Goal: Task Accomplishment & Management: Complete application form

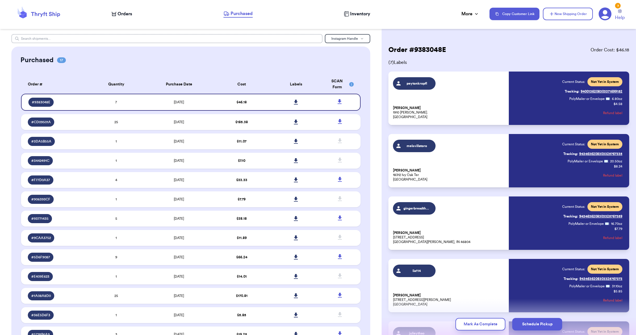
click at [92, 38] on input "text" at bounding box center [166, 38] width 311 height 9
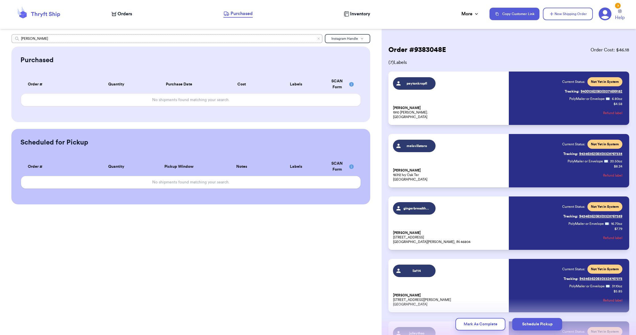
type input "[PERSON_NAME]"
drag, startPoint x: 0, startPoint y: 0, endPoint x: 112, endPoint y: 11, distance: 112.1
click at [112, 11] on nav "Orders Purchased Inventory More Stats Completed Orders Payments Payouts Copy Cu…" at bounding box center [371, 14] width 530 height 19
click at [117, 12] on div "Orders" at bounding box center [122, 14] width 20 height 7
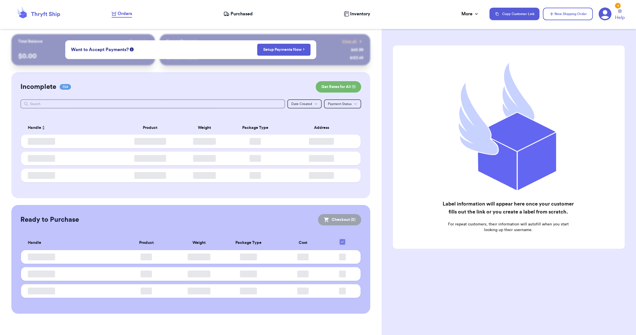
click at [569, 13] on button "New Shipping Order" at bounding box center [568, 14] width 50 height 12
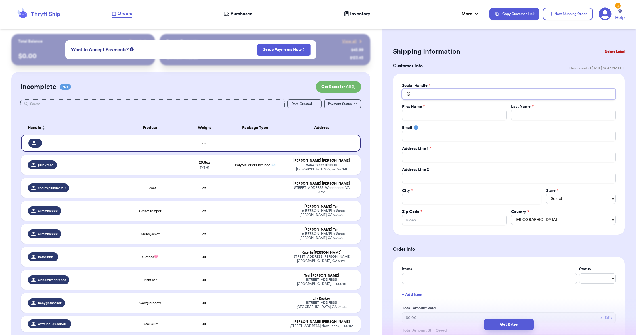
drag, startPoint x: 112, startPoint y: 11, endPoint x: 511, endPoint y: 95, distance: 408.5
click at [511, 95] on input "Total Amount Paid" at bounding box center [509, 94] width 214 height 11
paste input "kristinakasfy"
type input "kristinakasfy"
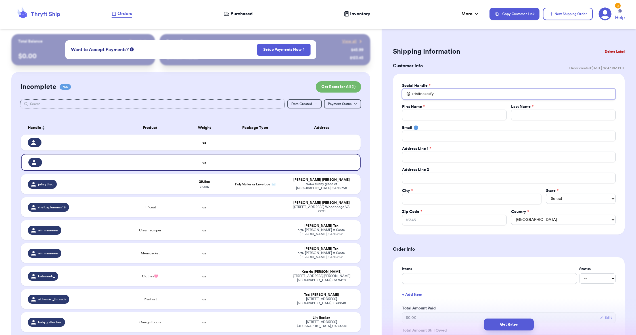
type input "kristinakasfy"
click at [181, 0] on header "Orders Purchased Inventory More Stats Completed Orders Payments Payouts Copy Cu…" at bounding box center [318, 14] width 636 height 29
drag, startPoint x: 511, startPoint y: 95, endPoint x: 422, endPoint y: 138, distance: 99.7
paste input "[EMAIL_ADDRESS][DOMAIN_NAME]"
type input "[EMAIL_ADDRESS][DOMAIN_NAME]"
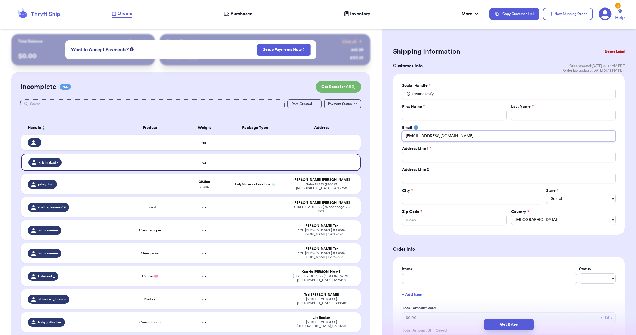
type input "[EMAIL_ADDRESS][DOMAIN_NAME]"
paste input "[PERSON_NAME]"
type input "[PERSON_NAME]"
type input "K"
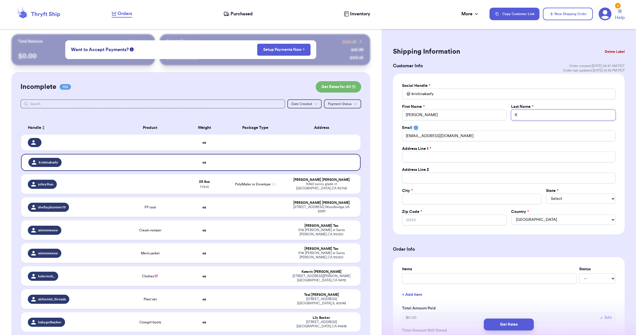
type input "K"
paste input "1585 Sombrero Dr"
type input "1585 Sombrero Dr"
drag, startPoint x: 422, startPoint y: 138, endPoint x: 429, endPoint y: 199, distance: 60.9
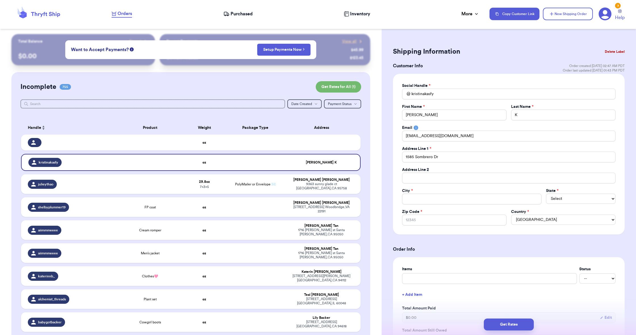
click at [177, 0] on header "Orders Purchased Inventory More Stats Completed Orders Payments Payouts Copy Cu…" at bounding box center [318, 14] width 636 height 29
click at [430, 197] on input "Total Amount Paid" at bounding box center [471, 199] width 139 height 11
paste input "[GEOGRAPHIC_DATA]"
type input "[GEOGRAPHIC_DATA]"
click at [446, 198] on input "[GEOGRAPHIC_DATA]" at bounding box center [471, 199] width 139 height 11
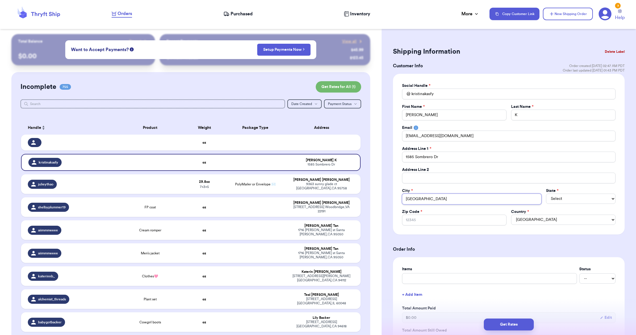
click at [446, 198] on input "[GEOGRAPHIC_DATA]" at bounding box center [471, 199] width 139 height 11
type input "[GEOGRAPHIC_DATA]"
paste input "91754"
type input "91754"
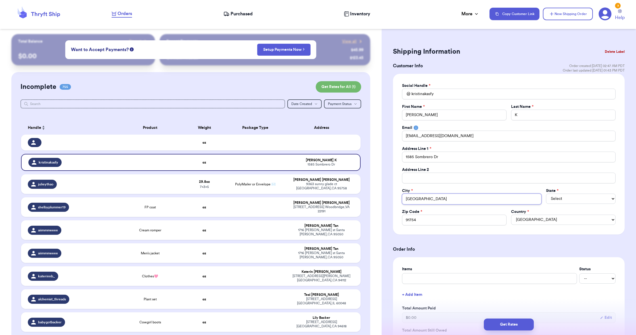
drag, startPoint x: 429, startPoint y: 199, endPoint x: 467, endPoint y: 199, distance: 38.3
click at [467, 199] on input "[GEOGRAPHIC_DATA]" at bounding box center [471, 199] width 139 height 11
type input "[GEOGRAPHIC_DATA]"
select select "CA"
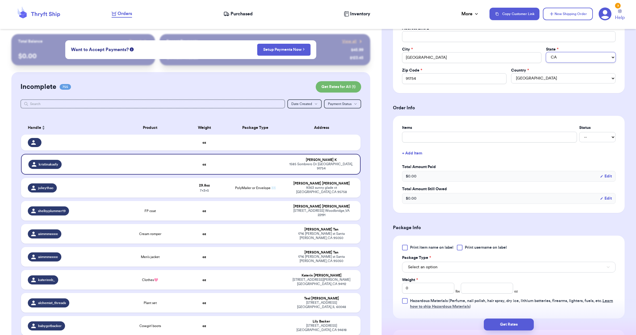
scroll to position [145, 0]
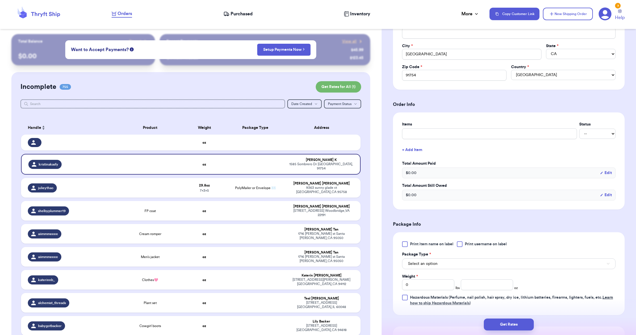
drag, startPoint x: 467, startPoint y: 199, endPoint x: 463, endPoint y: 266, distance: 66.9
click at [463, 266] on button "Select an option" at bounding box center [509, 263] width 214 height 11
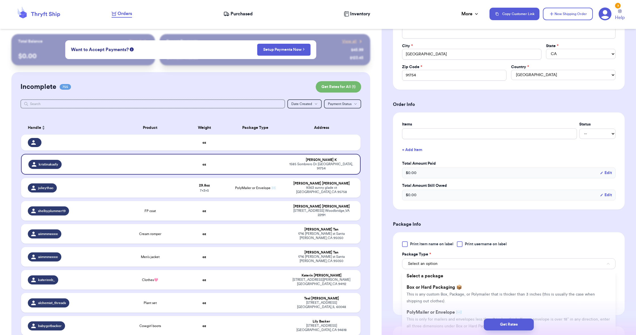
click at [455, 314] on div "Get Rates" at bounding box center [509, 324] width 254 height 21
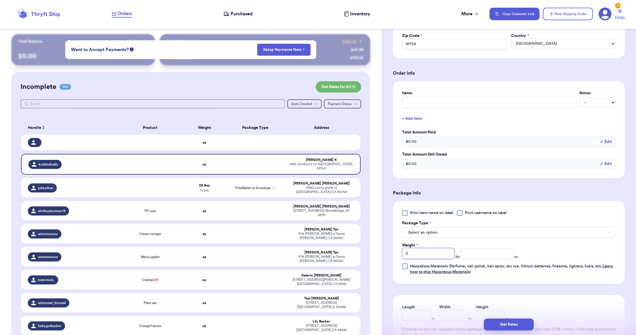
click at [434, 255] on input "0" at bounding box center [428, 253] width 52 height 11
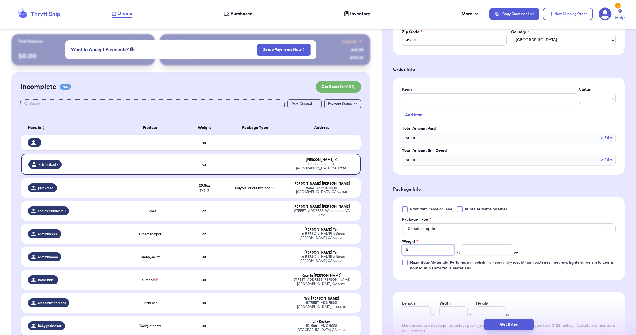
click at [432, 253] on input "0" at bounding box center [428, 249] width 52 height 11
type input "3"
click at [505, 252] on input "number" at bounding box center [487, 249] width 52 height 11
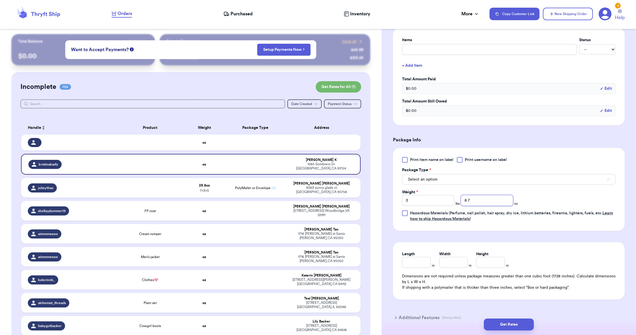
scroll to position [240, 0]
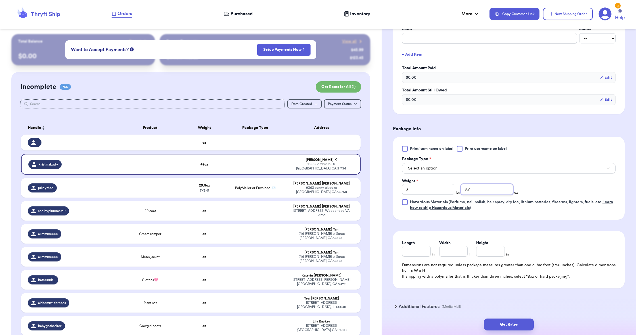
type input "8.7"
click at [434, 167] on span "Select an option" at bounding box center [423, 169] width 30 height 6
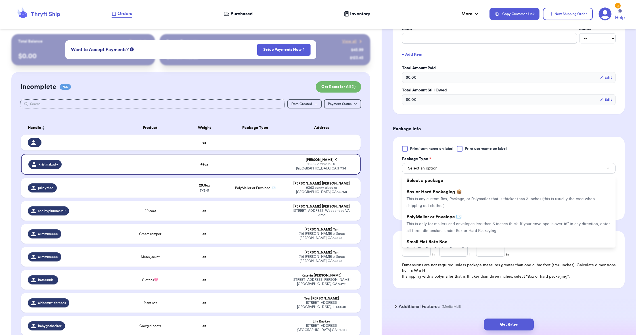
click at [457, 210] on li "Box or Hard Packaging 📦 This is any custom Box, Package, or Polymailer that is …" at bounding box center [509, 198] width 214 height 25
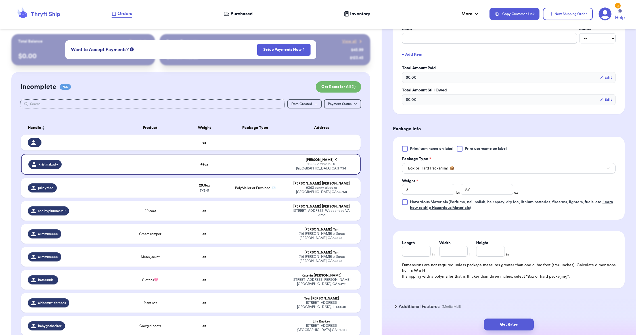
click at [438, 171] on span "Box or Hard Packaging 📦" at bounding box center [431, 169] width 46 height 6
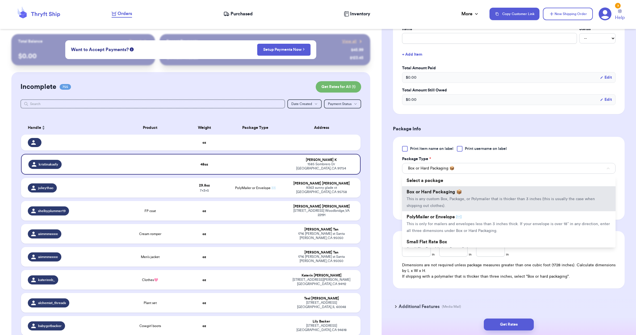
click at [444, 230] on span "This is only for mailers and envelopes less than 3 inches thick. If your envelo…" at bounding box center [508, 227] width 203 height 11
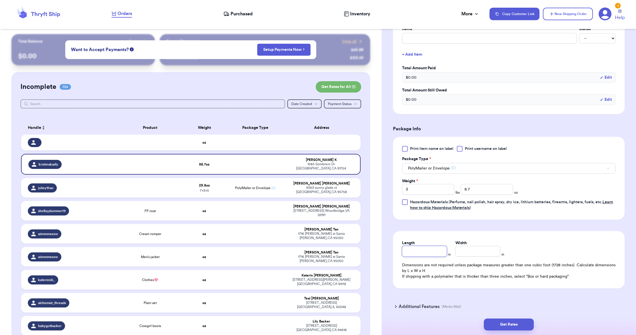
click at [422, 252] on input "Length" at bounding box center [424, 251] width 45 height 11
type input "10"
click at [475, 250] on input "Width *" at bounding box center [477, 251] width 45 height 11
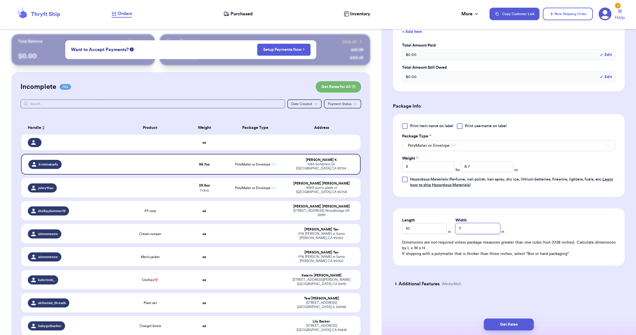
type input "7"
click at [520, 323] on button "Get Rates" at bounding box center [509, 325] width 50 height 12
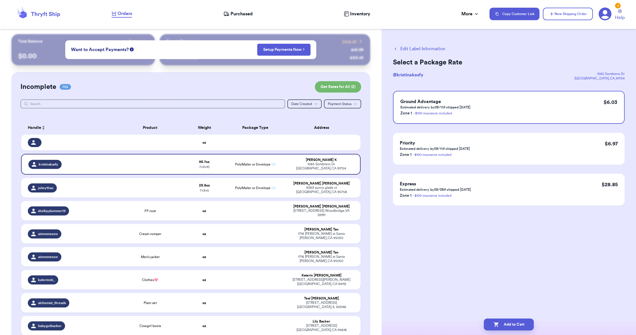
scroll to position [0, 0]
click at [517, 321] on button "Add to Cart" at bounding box center [509, 325] width 50 height 12
checkbox input "true"
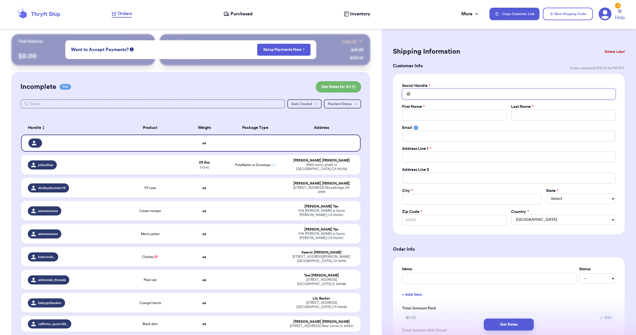
click at [441, 98] on input "Total Amount Paid" at bounding box center [509, 94] width 214 height 11
paste input "scotchinateacup"
type input "scotchinateacup"
click at [451, 105] on p "[STREET_ADDRESS]" at bounding box center [488, 108] width 96 height 6
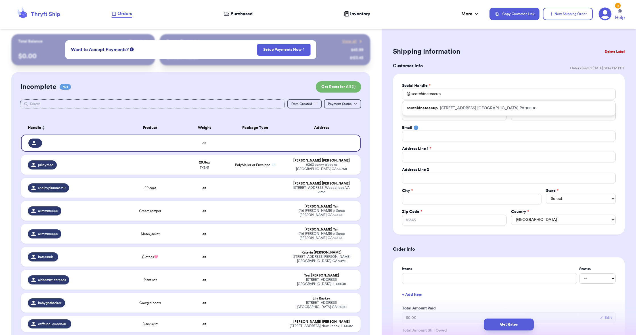
type input "[PERSON_NAME]"
type input "[EMAIL_ADDRESS][DOMAIN_NAME]"
type input "[STREET_ADDRESS]"
type input "[GEOGRAPHIC_DATA]"
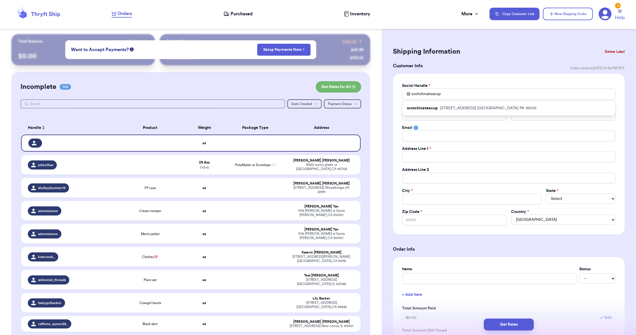
select select "PA"
type input "16506"
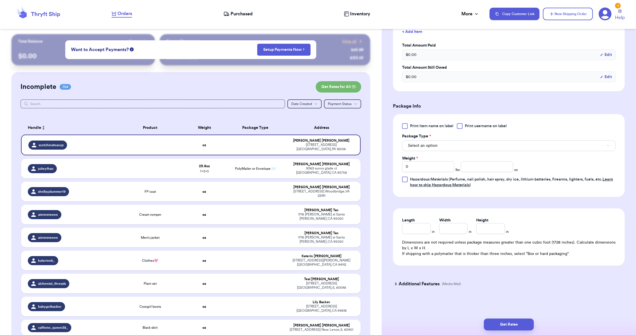
scroll to position [263, 0]
click at [438, 146] on button "Select an option" at bounding box center [509, 145] width 214 height 11
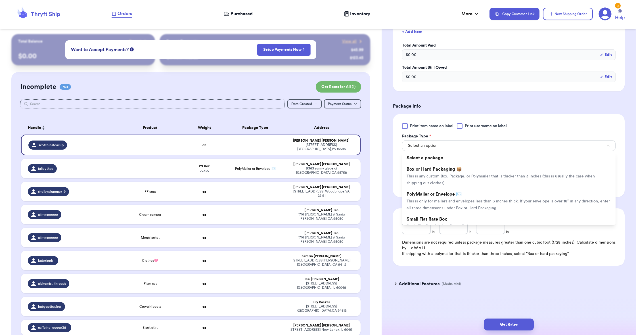
click at [451, 198] on li "PolyMailer or Envelope ✉️ This is only for mailers and envelopes less than 3 in…" at bounding box center [509, 201] width 214 height 25
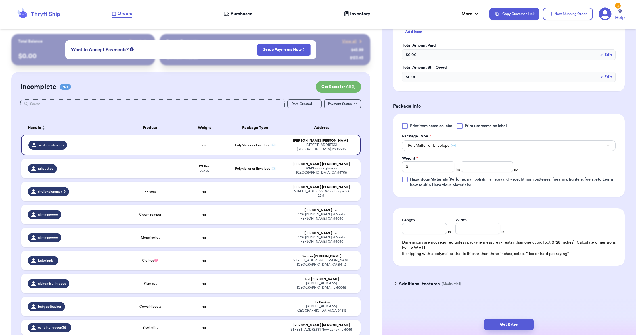
scroll to position [0, 0]
click at [409, 226] on input "Length" at bounding box center [424, 228] width 45 height 11
type input "4"
click at [467, 227] on input "Width *" at bounding box center [477, 228] width 45 height 11
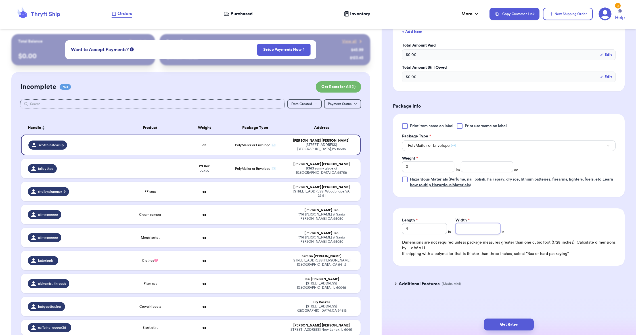
type input "1"
type input "12"
click at [421, 162] on input "0" at bounding box center [428, 166] width 52 height 11
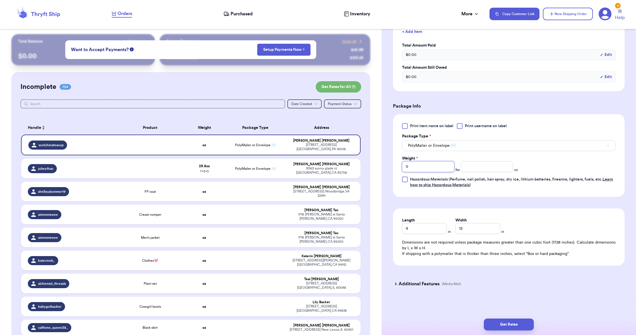
click at [421, 162] on input "0" at bounding box center [428, 166] width 52 height 11
type input "4"
click at [489, 171] on input "number" at bounding box center [487, 166] width 52 height 11
type input "12"
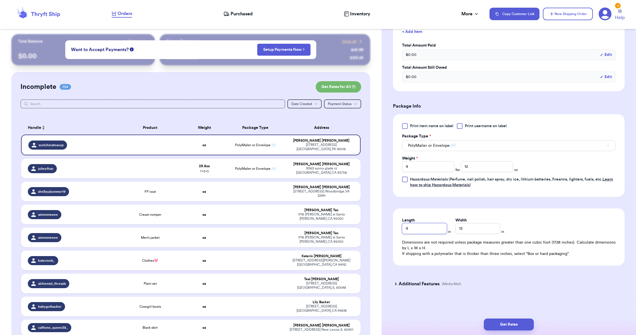
drag, startPoint x: 467, startPoint y: 227, endPoint x: 423, endPoint y: 232, distance: 44.5
click at [423, 232] on input "4" at bounding box center [424, 228] width 45 height 11
type input "10"
click at [468, 227] on input "12" at bounding box center [477, 228] width 45 height 11
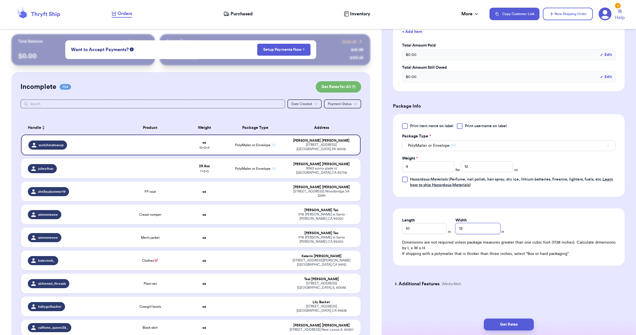
click at [468, 227] on input "12" at bounding box center [477, 228] width 45 height 11
click at [539, 214] on div "Length 10 in Width 12 in Dimensions are not required unless package measures gr…" at bounding box center [509, 236] width 232 height 57
click at [516, 324] on button "Get Rates" at bounding box center [509, 325] width 50 height 12
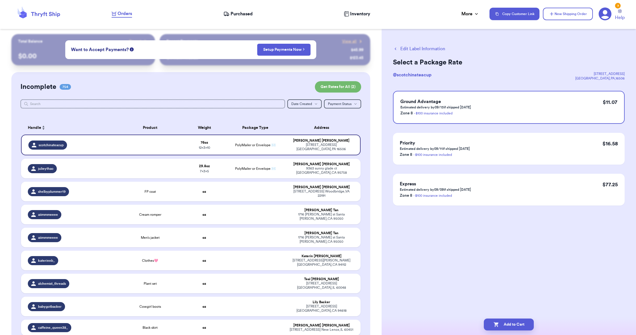
click at [517, 325] on button "Add to Cart" at bounding box center [509, 325] width 50 height 12
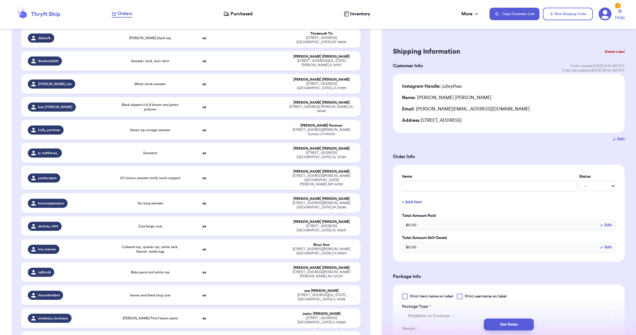
scroll to position [15268, 0]
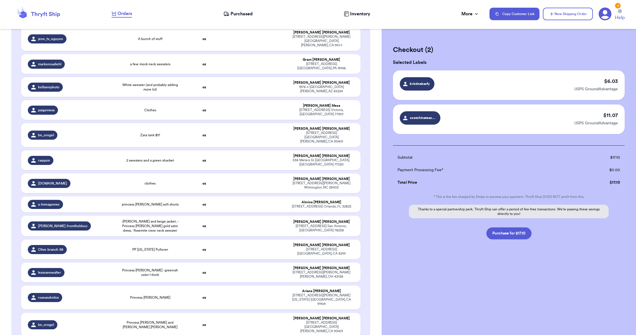
scroll to position [15267, 0]
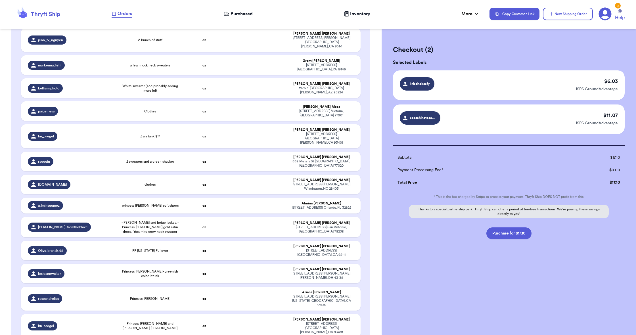
click at [519, 237] on button "Purchase for $17.10" at bounding box center [508, 233] width 45 height 12
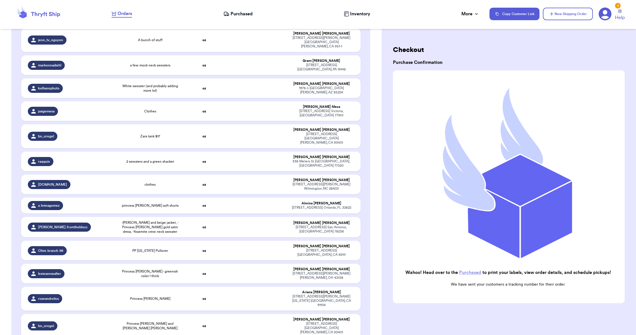
checkbox input "false"
click at [249, 17] on div "Orders Purchased Inventory More Stats Completed Orders Payments Payouts" at bounding box center [298, 13] width 372 height 7
click at [246, 12] on span "Purchased" at bounding box center [242, 14] width 22 height 7
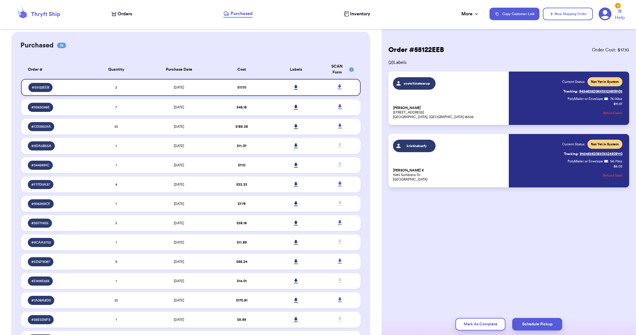
click at [294, 90] on icon at bounding box center [296, 87] width 4 height 5
